Goal: Task Accomplishment & Management: Complete application form

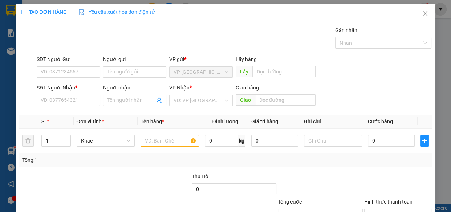
click at [78, 106] on div "SĐT Người Nhận * VD: 0377654321" at bounding box center [69, 96] width 64 height 25
drag, startPoint x: 78, startPoint y: 101, endPoint x: 69, endPoint y: 94, distance: 11.5
click at [78, 101] on input "SĐT Người Nhận *" at bounding box center [69, 100] width 64 height 12
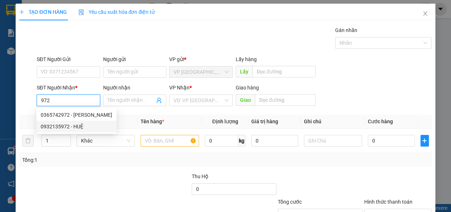
click at [73, 131] on div "0932135972 - HUỆ" at bounding box center [76, 127] width 80 height 12
type input "0932135972"
type input "HUỆ"
type input "NGÃ 2"
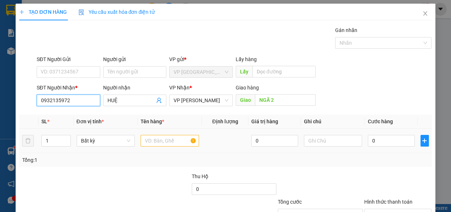
type input "0932135972"
click at [159, 139] on input "text" at bounding box center [170, 141] width 58 height 12
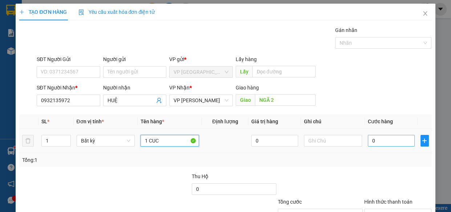
type input "1 CUC"
click at [379, 144] on input "0" at bounding box center [391, 141] width 47 height 12
type input "4"
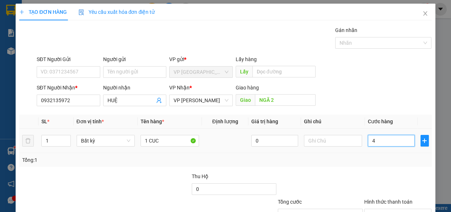
type input "40"
type input "400"
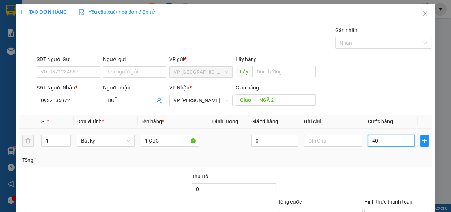
type input "400"
type input "4.000"
type input "40.000"
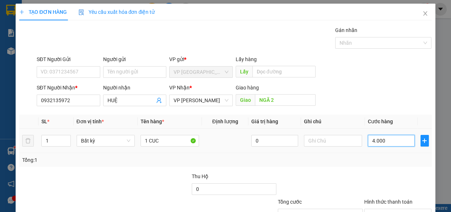
type input "40.000"
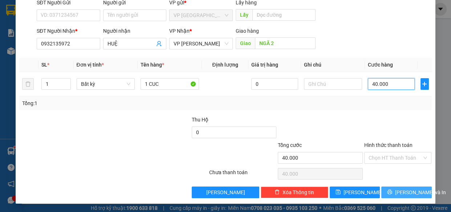
type input "40.000"
click at [389, 188] on button "[PERSON_NAME] và In" at bounding box center [406, 192] width 50 height 12
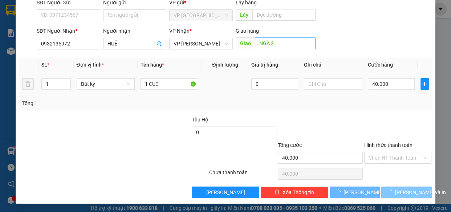
scroll to position [16, 0]
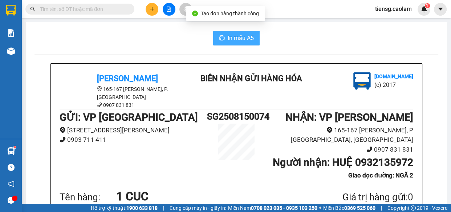
click at [240, 43] on button "In mẫu A5" at bounding box center [236, 38] width 46 height 15
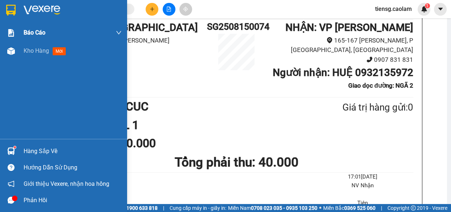
scroll to position [66, 0]
